Goal: Transaction & Acquisition: Purchase product/service

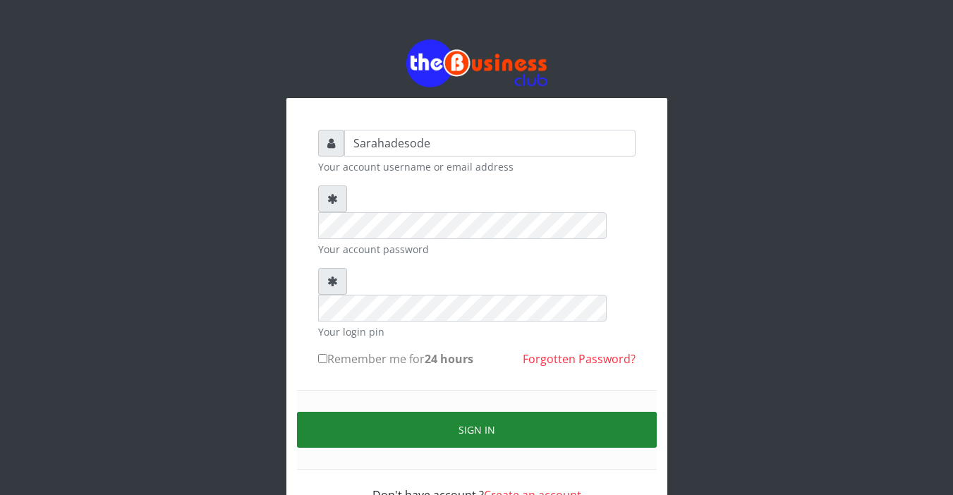
click at [483, 412] on button "Sign in" at bounding box center [477, 430] width 360 height 36
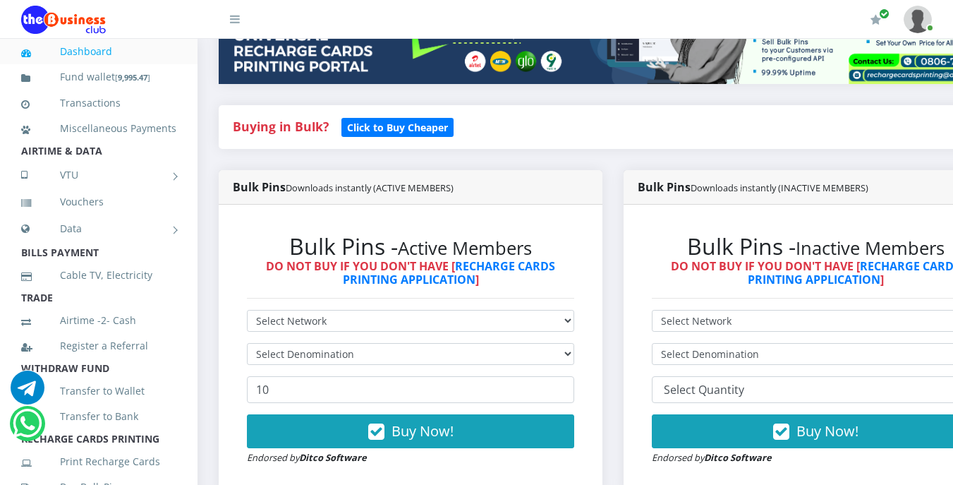
scroll to position [254, 0]
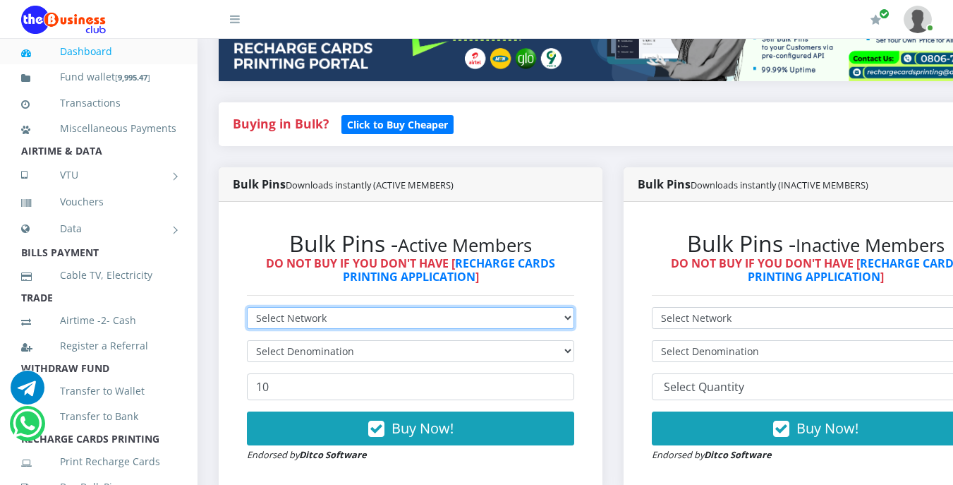
click at [332, 318] on select "Select Network MTN Globacom 9Mobile Airtel" at bounding box center [410, 318] width 327 height 22
select select "MTN"
click at [247, 310] on select "Select Network MTN Globacom 9Mobile Airtel" at bounding box center [410, 318] width 327 height 22
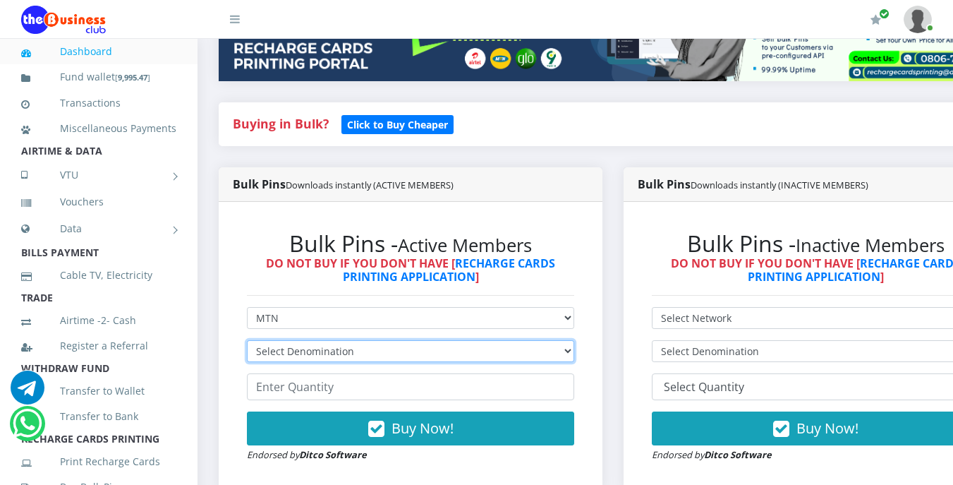
click at [333, 357] on select "Select Denomination MTN NGN100 - ₦96.99 MTN NGN200 - ₦193.98 MTN NGN400 - ₦387.…" at bounding box center [410, 351] width 327 height 22
select select "193.98-200"
click at [247, 343] on select "Select Denomination MTN NGN100 - ₦96.99 MTN NGN200 - ₦193.98 MTN NGN400 - ₦387.…" at bounding box center [410, 351] width 327 height 22
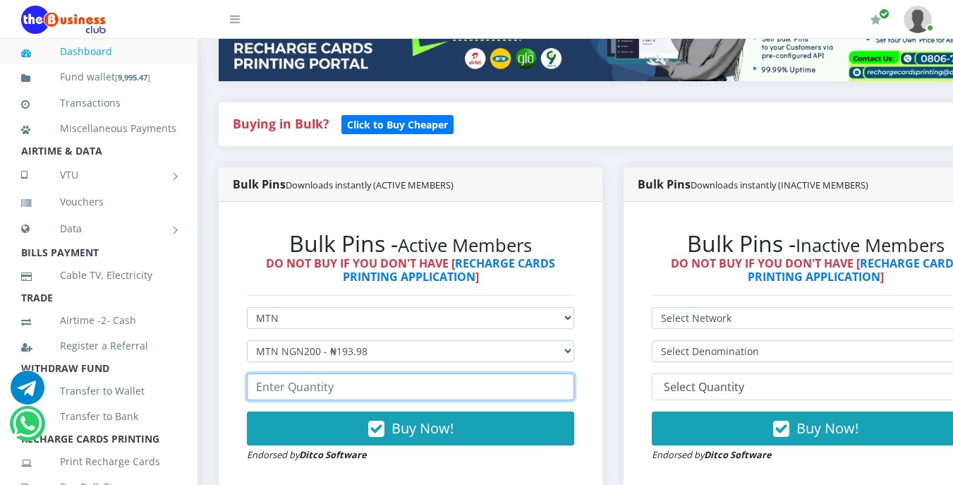
click at [337, 387] on input "number" at bounding box center [410, 386] width 327 height 27
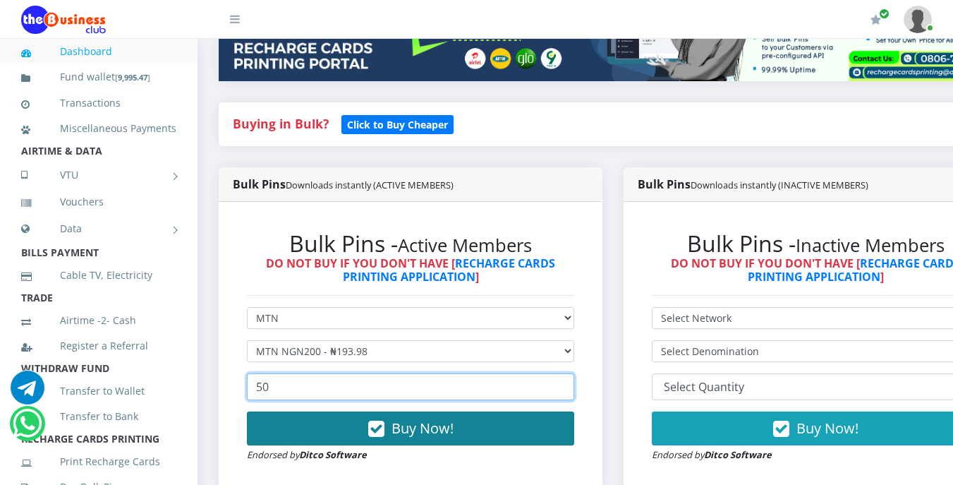
type input "50"
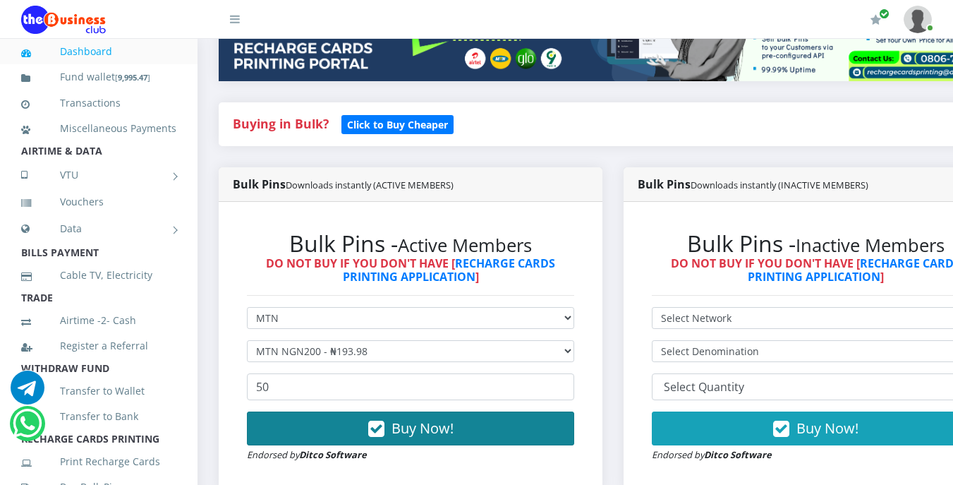
click at [399, 425] on span "Buy Now!" at bounding box center [423, 427] width 62 height 19
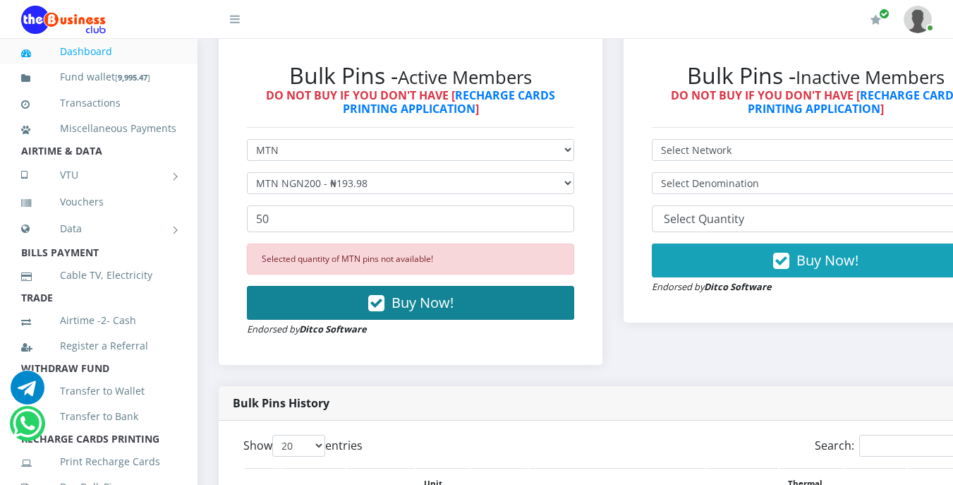
scroll to position [423, 0]
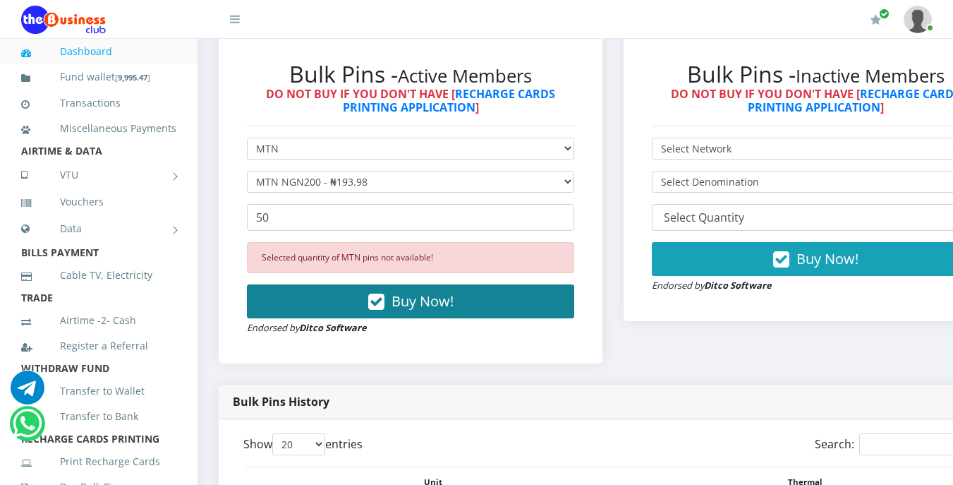
click at [427, 303] on span "Buy Now!" at bounding box center [423, 300] width 62 height 19
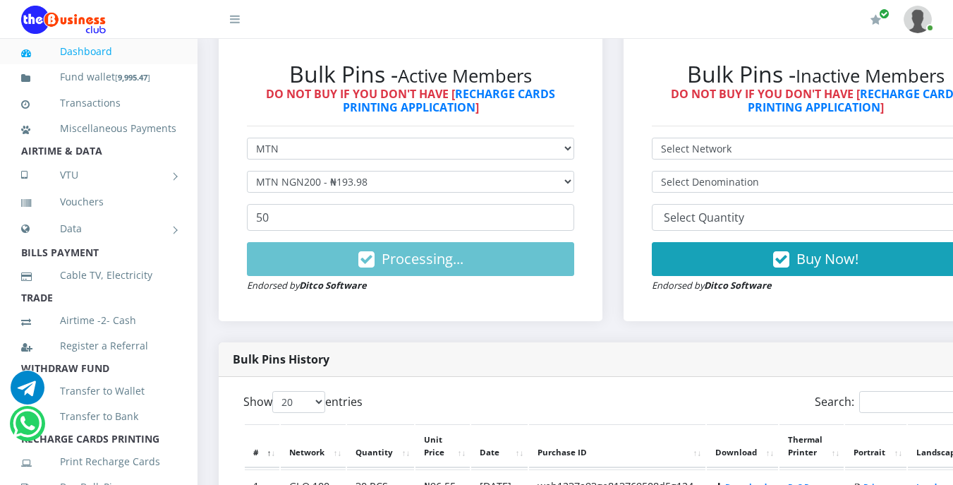
click at [612, 369] on div "Bulk Pins History" at bounding box center [613, 359] width 789 height 35
